Goal: Information Seeking & Learning: Learn about a topic

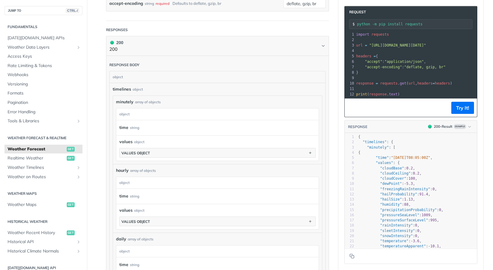
scroll to position [284, 0]
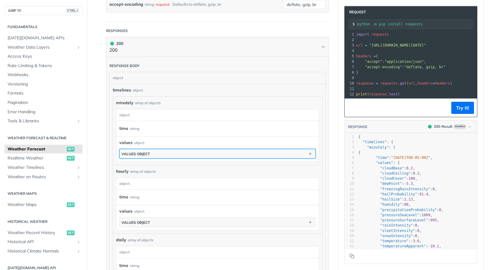
click at [180, 156] on button "values object" at bounding box center [218, 153] width 196 height 9
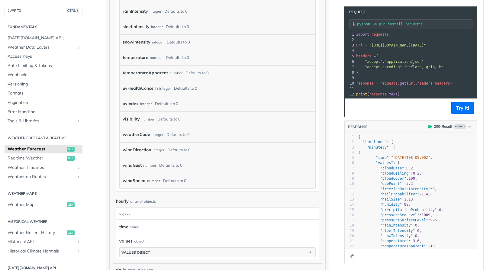
scroll to position [607, 0]
click at [138, 181] on label "windSpeed" at bounding box center [134, 181] width 23 height 9
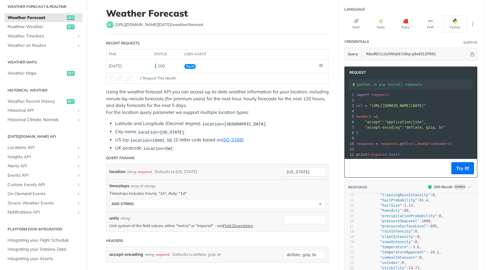
scroll to position [0, 0]
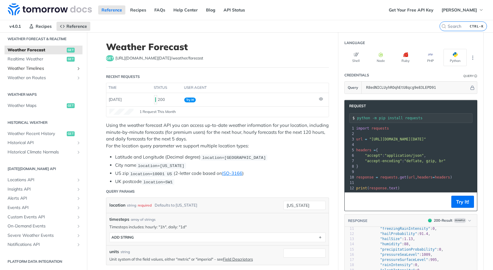
click at [76, 67] on icon "Show subpages for Weather Timelines" at bounding box center [78, 68] width 5 height 5
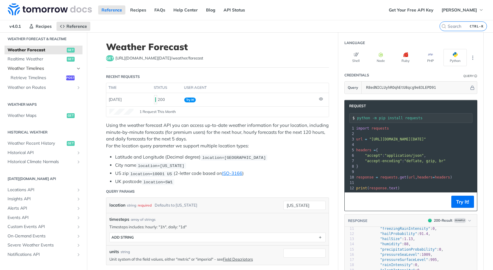
click at [76, 67] on icon "Hide subpages for Weather Timelines" at bounding box center [78, 68] width 5 height 5
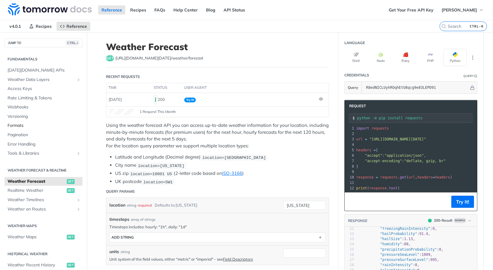
click at [22, 123] on span "Formats" at bounding box center [44, 126] width 73 height 6
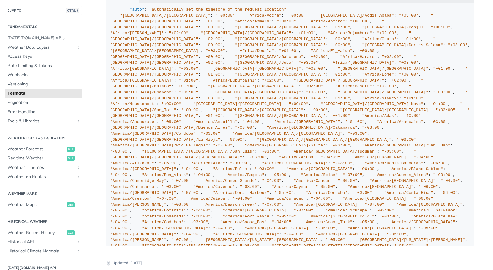
scroll to position [526, 0]
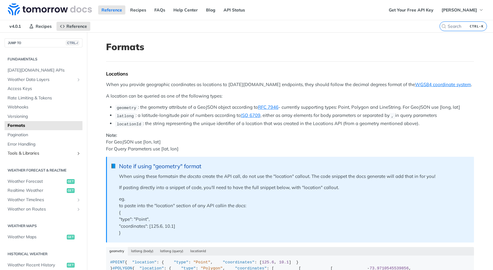
click at [29, 153] on span "Tools & Libraries" at bounding box center [41, 153] width 67 height 6
click at [37, 180] on span "Weather Forecast" at bounding box center [37, 181] width 58 height 6
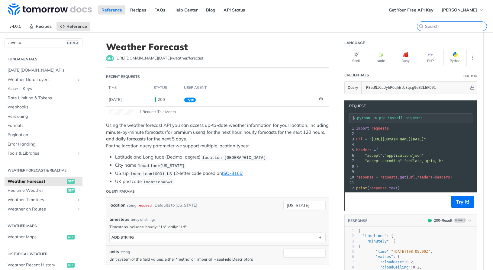
click at [451, 28] on input "CTRL-K" at bounding box center [456, 26] width 62 height 5
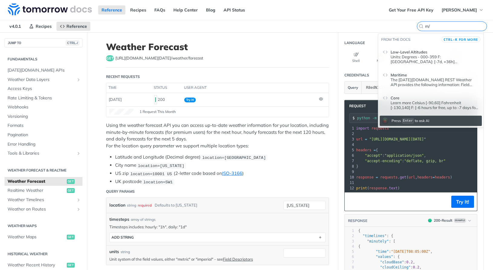
type input "m"
type input "s"
